Goal: Information Seeking & Learning: Learn about a topic

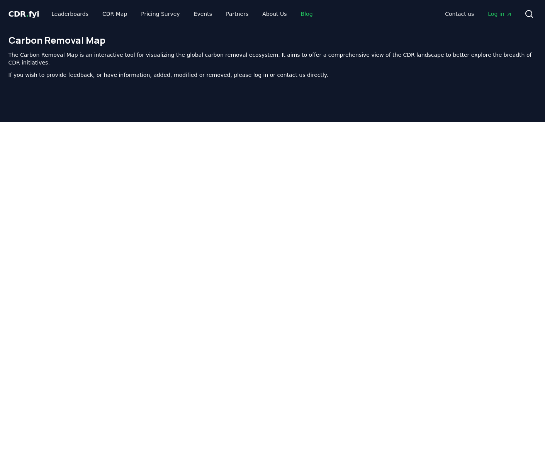
click at [301, 13] on link "Blog" at bounding box center [307, 14] width 24 height 14
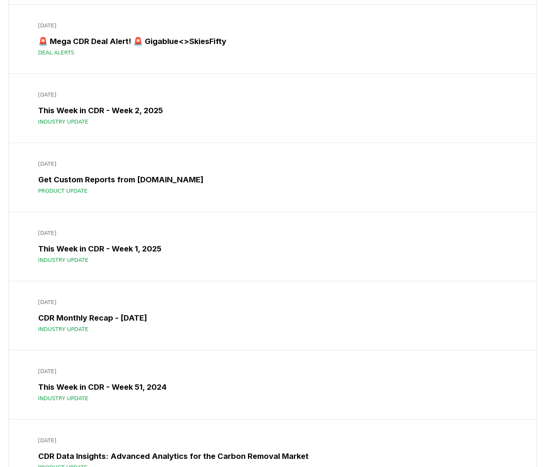
scroll to position [6621, 0]
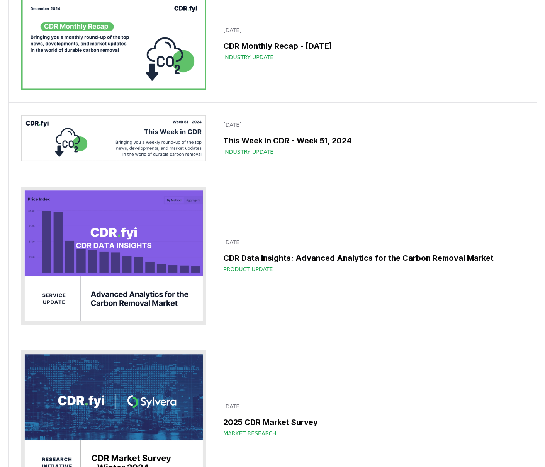
scroll to position [6970, 0]
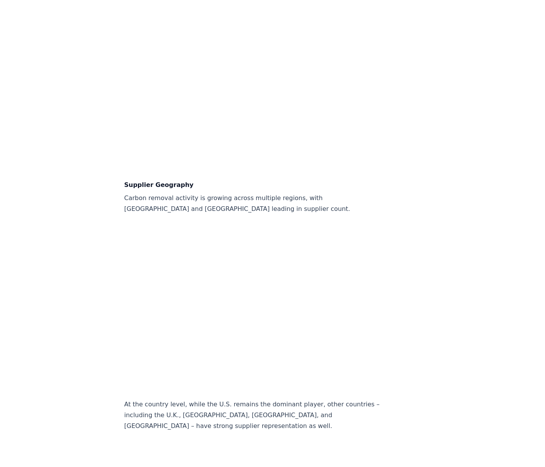
scroll to position [872, 0]
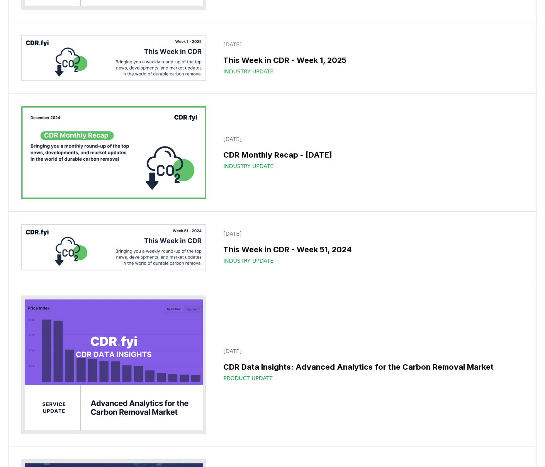
scroll to position [6855, 0]
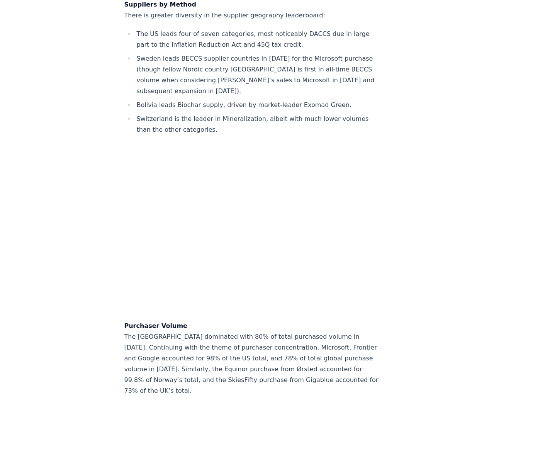
scroll to position [6134, 0]
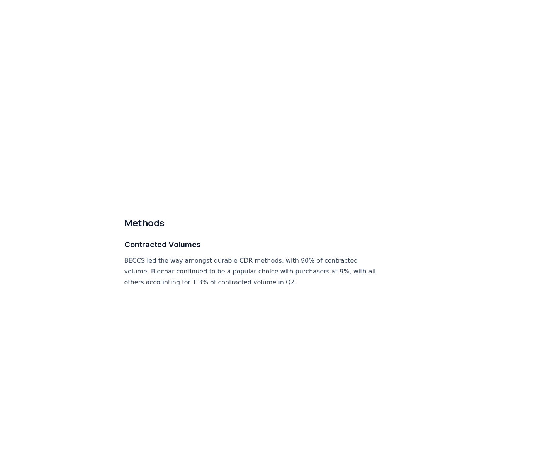
scroll to position [3361, 0]
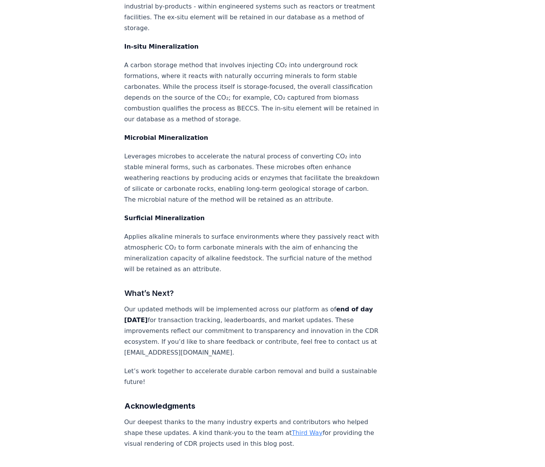
scroll to position [2669, 0]
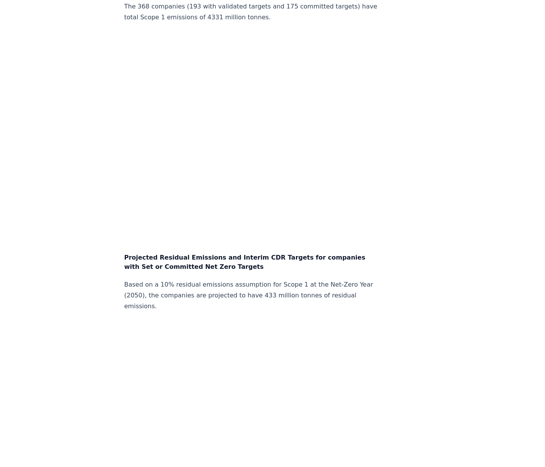
scroll to position [2306, 0]
